Goal: Transaction & Acquisition: Purchase product/service

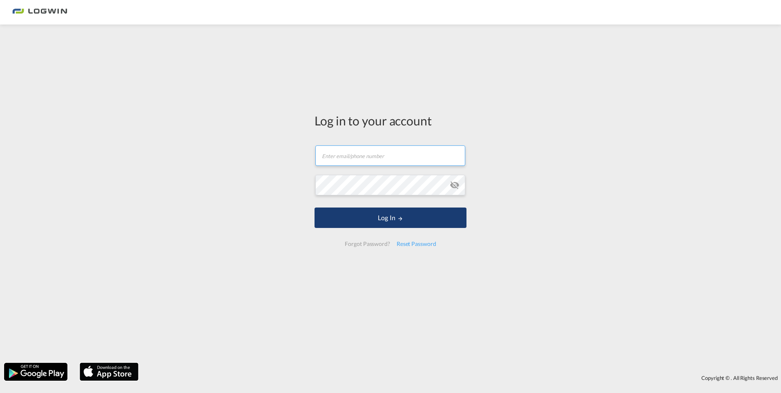
type input "[EMAIL_ADDRESS][PERSON_NAME][DOMAIN_NAME]"
click at [408, 216] on button "Log In" at bounding box center [390, 217] width 152 height 20
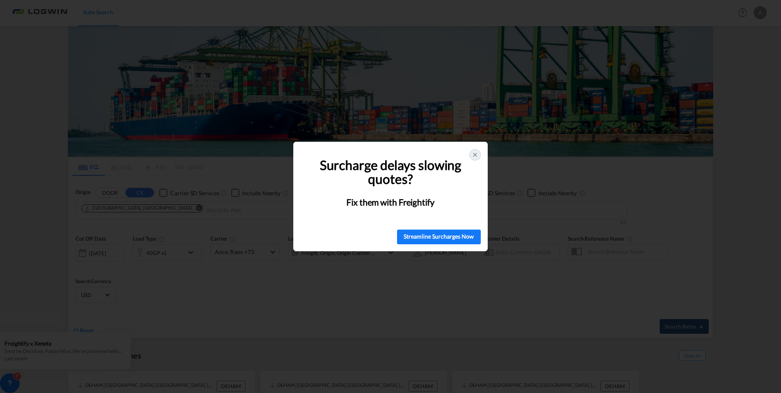
click at [474, 152] on icon at bounding box center [475, 155] width 7 height 7
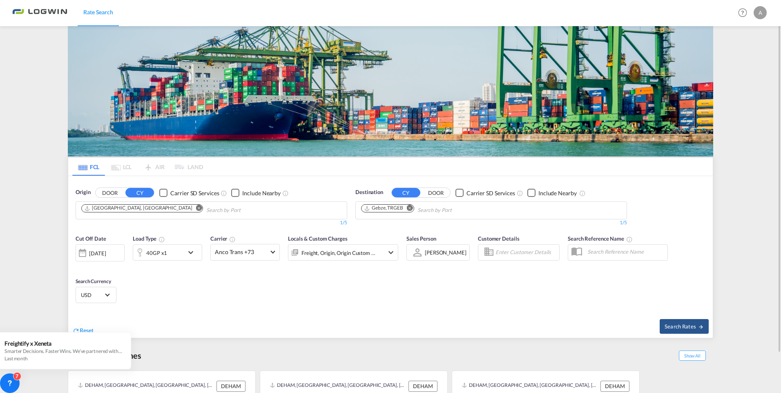
click at [412, 208] on md-icon "Remove" at bounding box center [410, 208] width 6 height 6
click at [404, 207] on body "Rate Search Rate Search Help Resources Product Release A My Profile Logout FCL …" at bounding box center [390, 196] width 781 height 393
type input "jeddah"
click at [398, 226] on div "Jeddah [GEOGRAPHIC_DATA] SAJED" at bounding box center [424, 229] width 155 height 25
click at [684, 323] on span "Search Rates" at bounding box center [684, 326] width 39 height 7
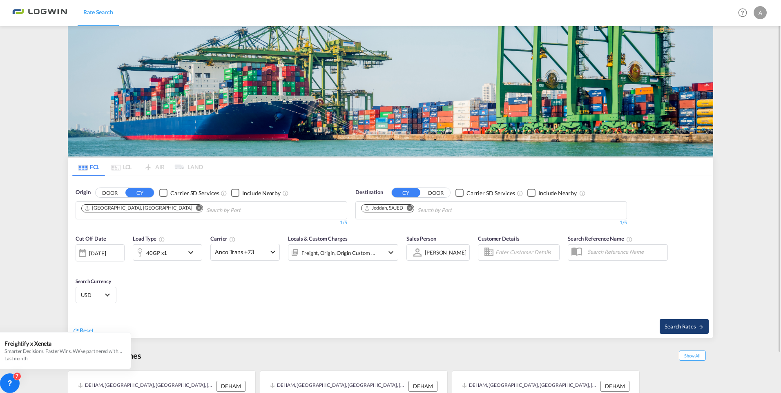
type input "DEHAM to SAJED / [DATE]"
